Goal: Check status: Check status

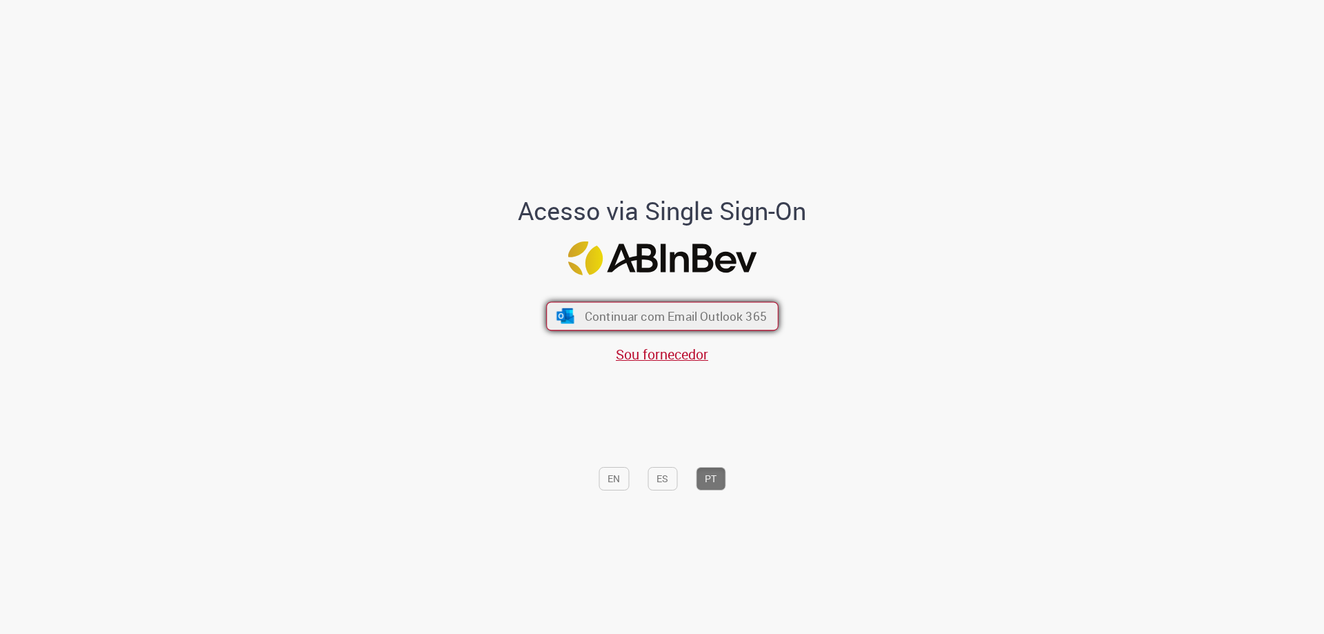
click at [680, 321] on span "Continuar com Email Outlook 365" at bounding box center [675, 316] width 182 height 16
click at [598, 300] on div "Continuar com Email Outlook 365 Sou fornecedor" at bounding box center [662, 326] width 228 height 77
click at [590, 316] on span "Continuar com Email Outlook 365" at bounding box center [675, 316] width 182 height 16
click at [604, 327] on button "Continuar com Email Outlook 365" at bounding box center [662, 316] width 232 height 29
click at [586, 318] on span "Continuar com Email Outlook 365" at bounding box center [675, 316] width 182 height 16
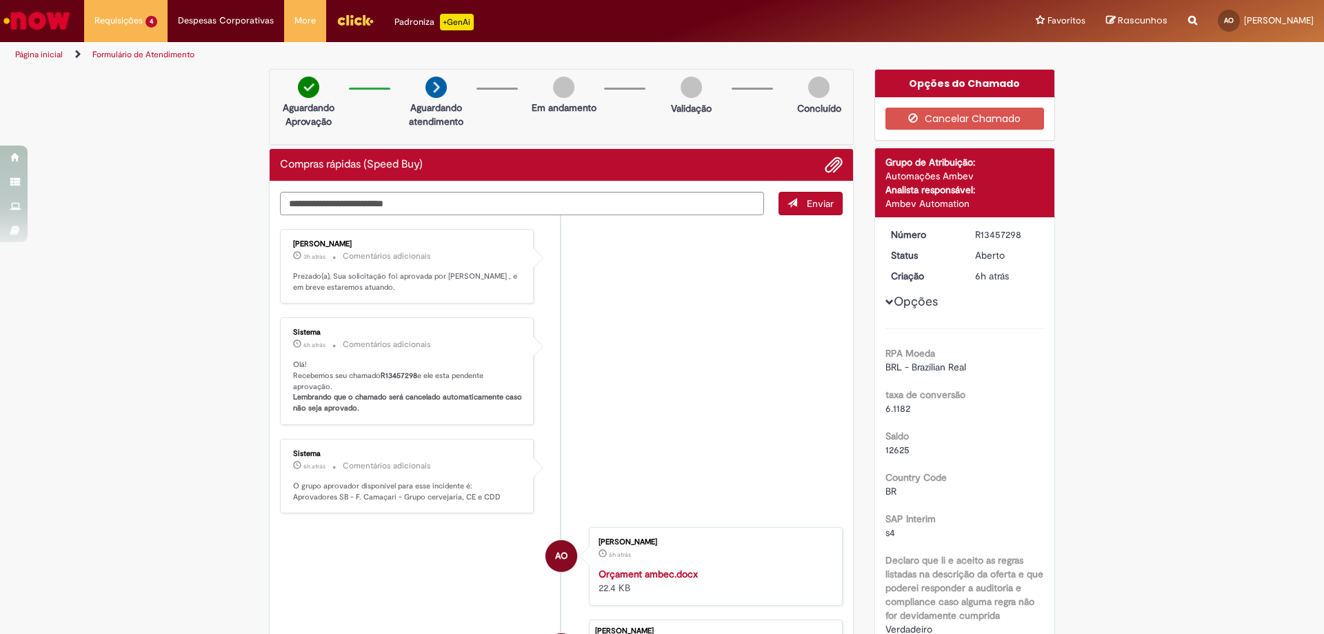
click at [419, 375] on p "Olá! Recebemos seu chamado R13457298 e ele esta pendente aprovação. Lembrando q…" at bounding box center [408, 386] width 230 height 54
drag, startPoint x: 386, startPoint y: 282, endPoint x: 433, endPoint y: 282, distance: 46.9
click at [432, 282] on p "Prezado(a), Sua solicitação foi aprovada por Fernanda Souza Oliveira De Melo , …" at bounding box center [408, 281] width 230 height 21
drag, startPoint x: 437, startPoint y: 301, endPoint x: 437, endPoint y: 312, distance: 11.0
click at [437, 302] on div "Fernanda Souza Oliveira De Melo 3h atrás 3 horas atrás Comentários adicionais P…" at bounding box center [407, 266] width 254 height 75
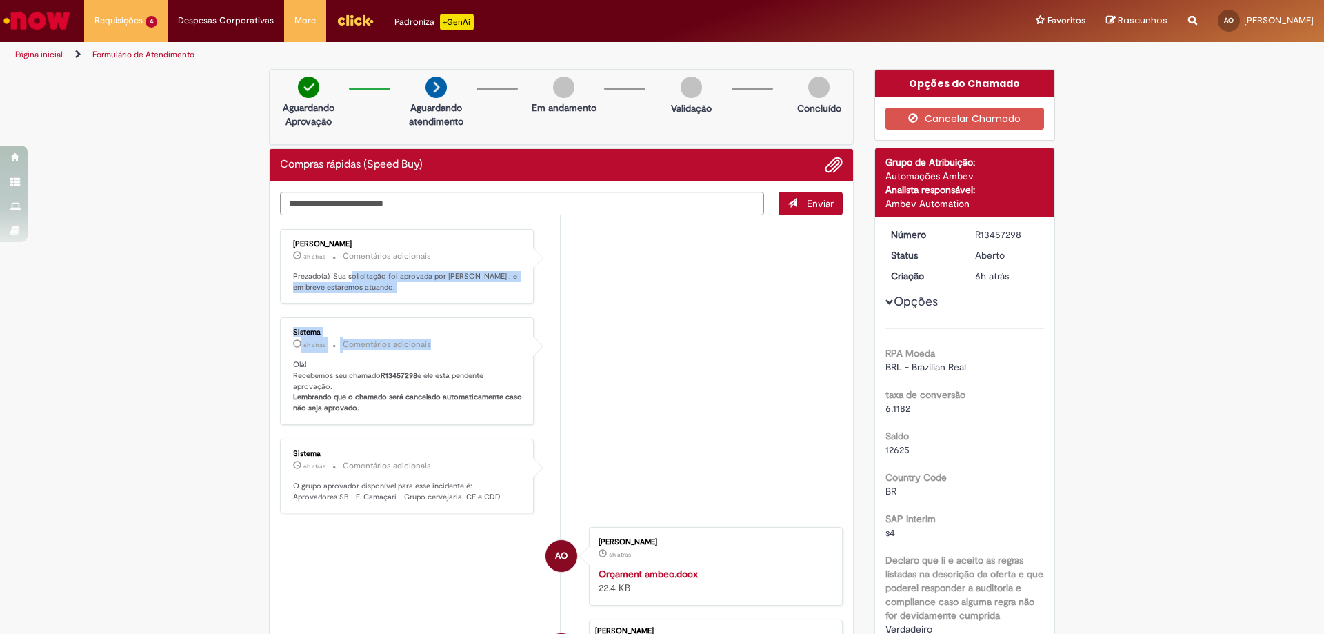
drag, startPoint x: 344, startPoint y: 269, endPoint x: 490, endPoint y: 357, distance: 169.8
click at [490, 357] on ul "Fernanda Souza Oliveira De Melo 3h atrás 3 horas atrás Comentários adicionais P…" at bounding box center [561, 478] width 563 height 526
click at [599, 339] on li "Sistema 6h atrás 6 horas atrás Comentários adicionais Olá! Recebemos seu chamad…" at bounding box center [561, 371] width 563 height 108
click at [444, 332] on div "Sistema" at bounding box center [408, 332] width 230 height 8
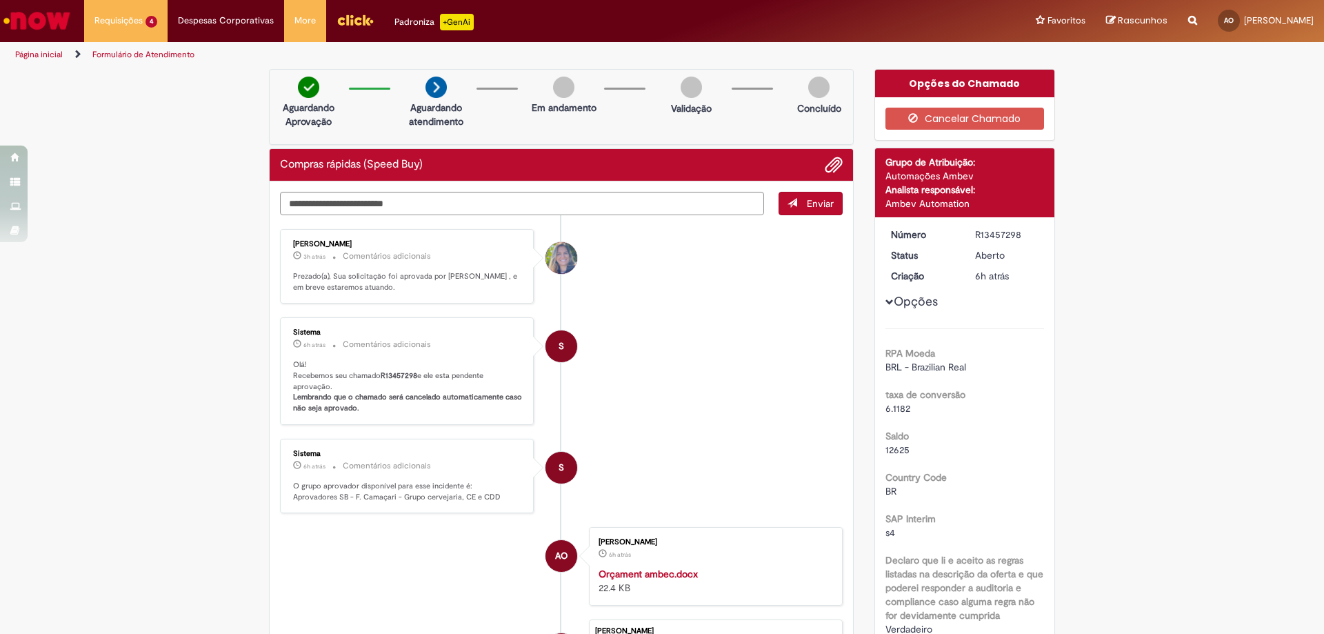
drag, startPoint x: 350, startPoint y: 383, endPoint x: 432, endPoint y: 385, distance: 82.1
click at [431, 383] on p "Olá! Recebemos seu chamado R13457298 e ele esta pendente aprovação. Lembrando q…" at bounding box center [408, 386] width 230 height 54
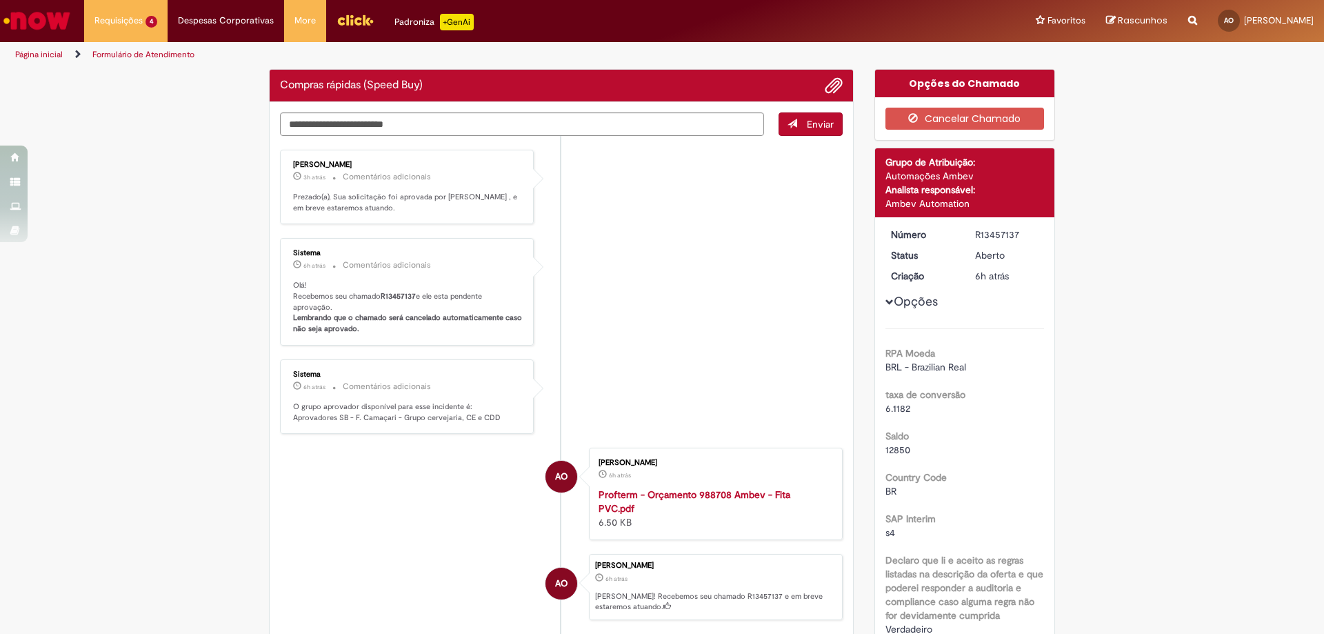
click at [424, 205] on p "Prezado(a), Sua solicitação foi aprovada por [PERSON_NAME] , e em breve estarem…" at bounding box center [408, 202] width 230 height 21
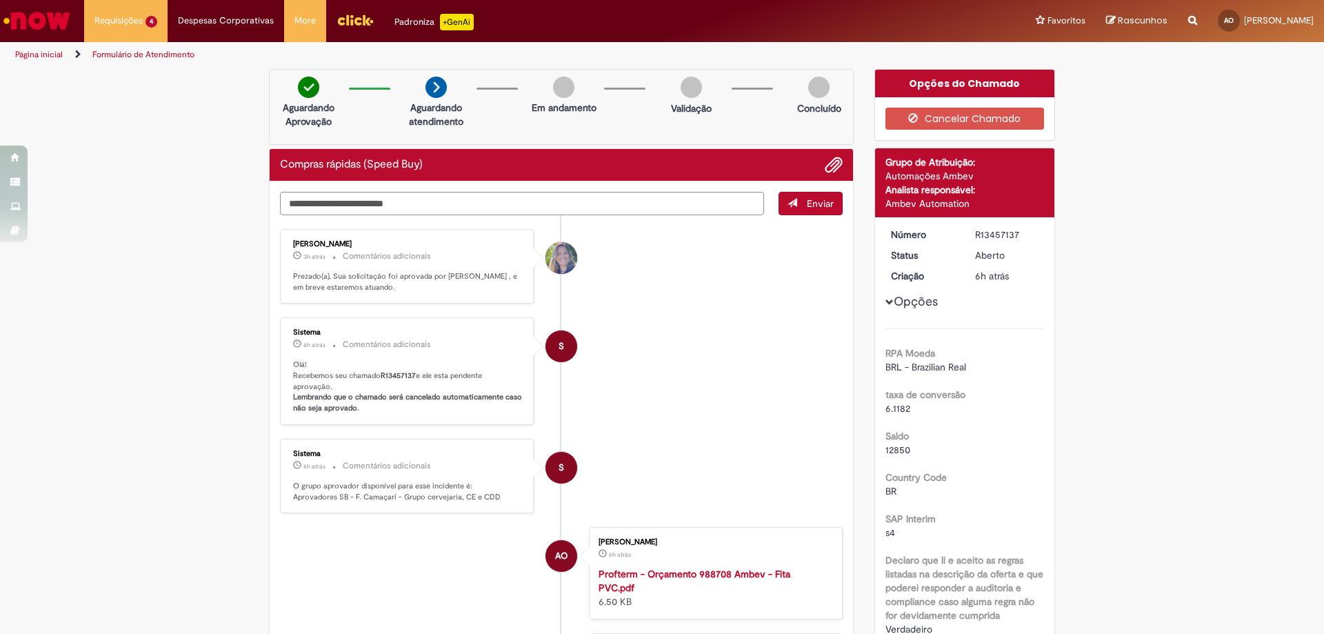
click at [326, 268] on div "[PERSON_NAME] 3h atrás 3 horas atrás Comentários adicionais Prezado(a), Sua sol…" at bounding box center [407, 266] width 246 height 67
